Goal: Communication & Community: Answer question/provide support

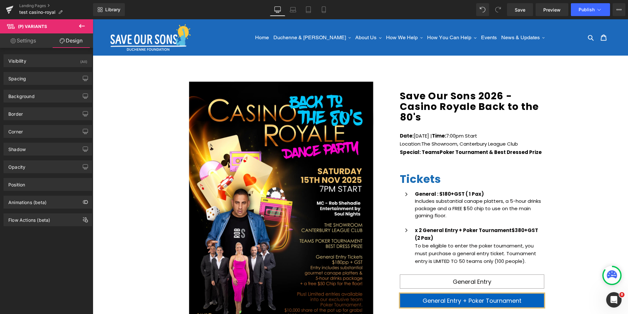
click at [33, 7] on link "Landing Pages" at bounding box center [56, 5] width 74 height 5
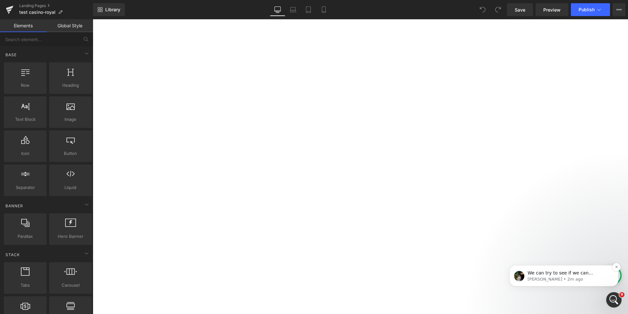
click at [575, 275] on p "We can try to see if we can customize this custom code so that it can be mixed …" at bounding box center [569, 273] width 83 height 6
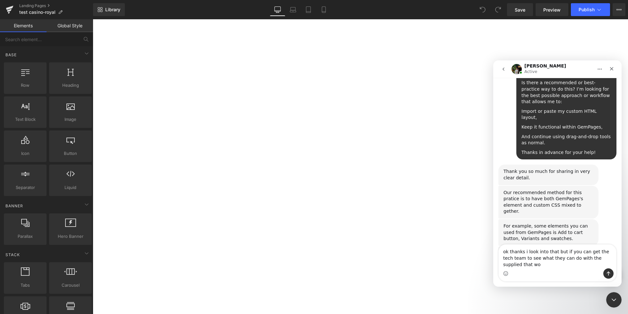
scroll to position [832, 0]
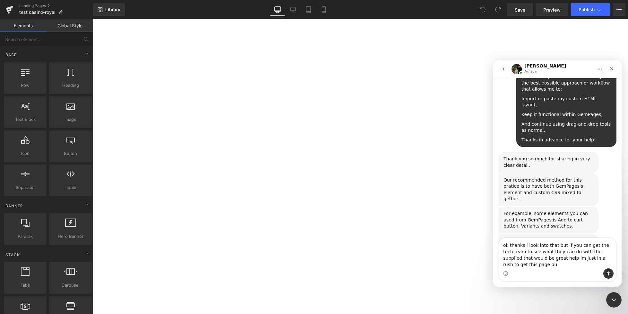
type textarea "ok thanks i look into that but if you can get the tech team to see what they ca…"
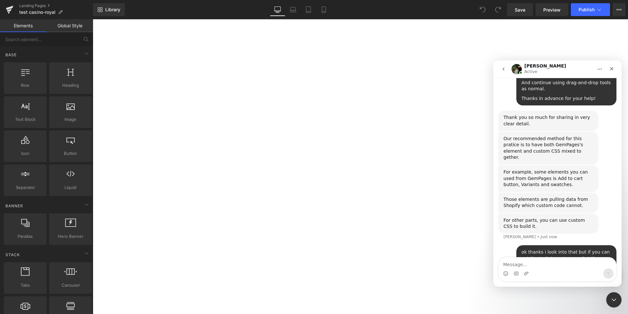
scroll to position [882, 0]
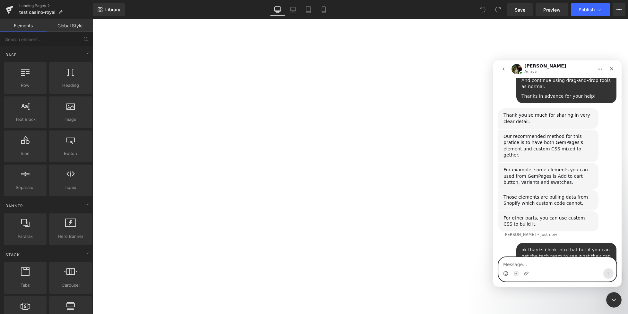
click at [504, 275] on circle "Emoji picker" at bounding box center [506, 273] width 4 height 4
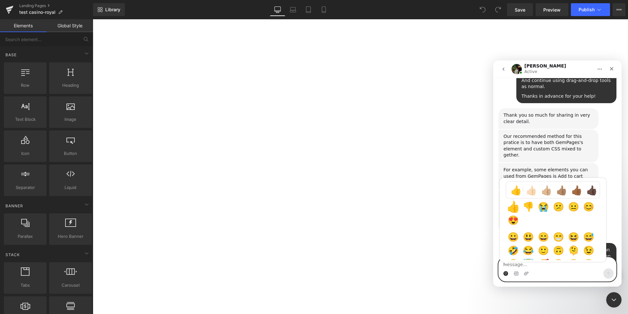
click at [512, 208] on div "👍 👍🏻 👍🏼 👍🏽 👍🏾 👍🏿 Frequently used 👍 👎 😭 😕 😐 😊 😍 😀 😃 😄 😁 😆 😅 🤣 😂 🙂 🙃 🫠 😉 😊 😇 🥰 😍 …" at bounding box center [553, 219] width 106 height 83
click at [519, 193] on span "👍" at bounding box center [516, 190] width 12 height 12
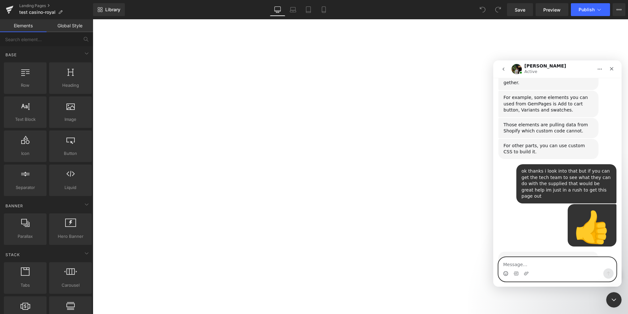
scroll to position [956, 0]
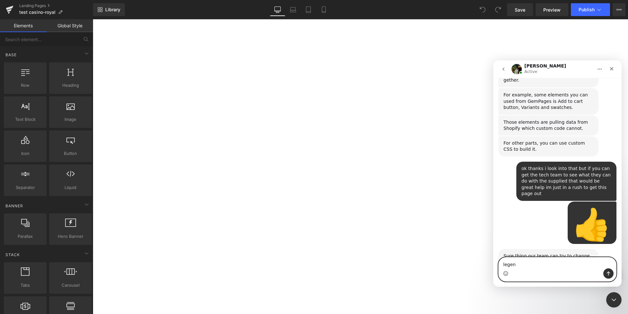
type textarea "legend"
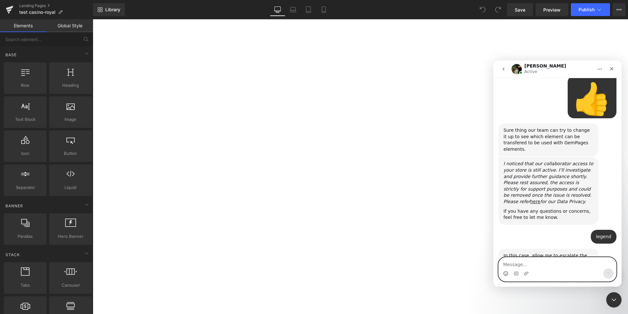
scroll to position [1082, 0]
type textarea "ok thanks"
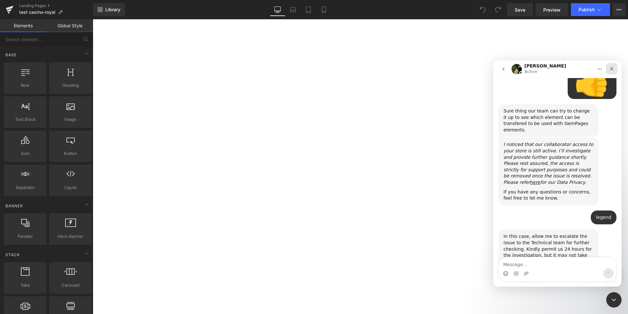
click at [612, 72] on div "Close" at bounding box center [612, 69] width 12 height 12
